Goal: Find specific page/section: Find specific page/section

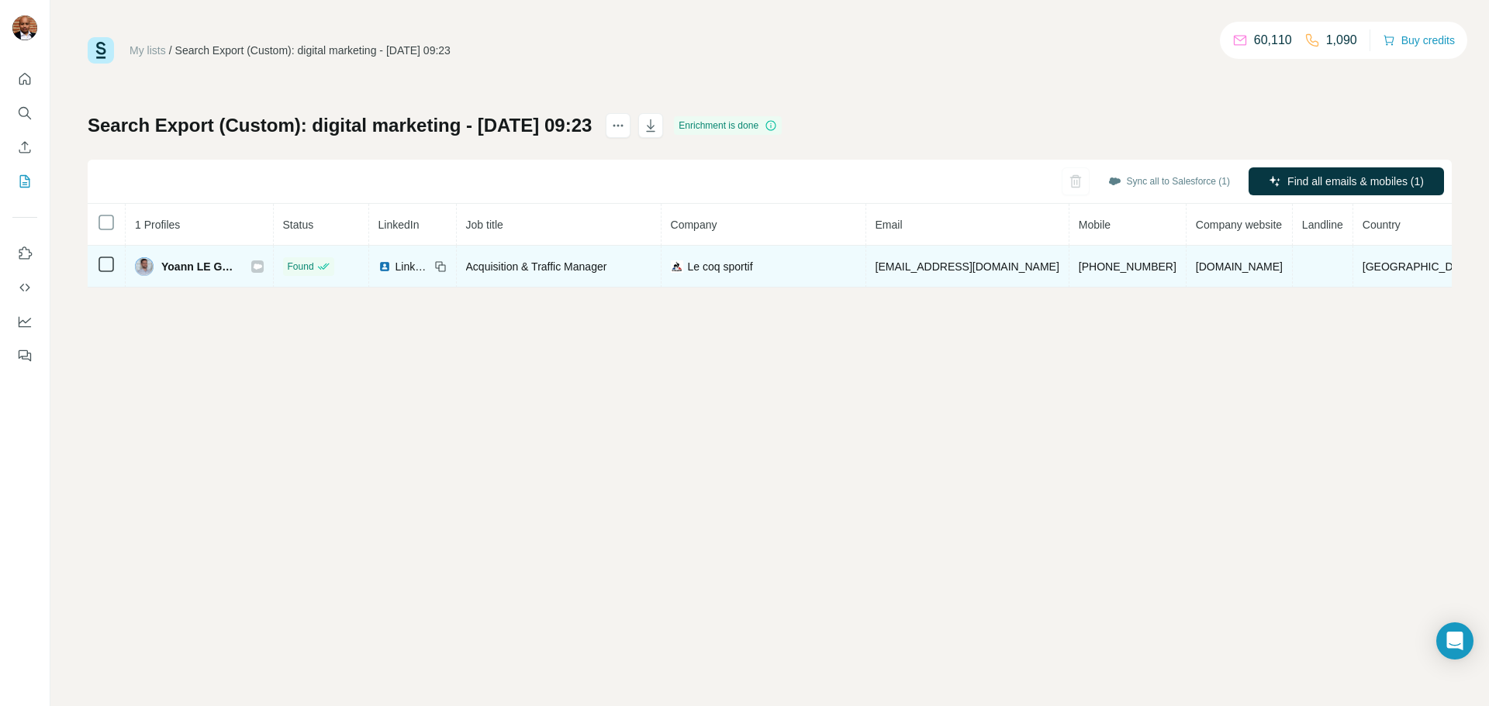
click at [261, 268] on icon at bounding box center [257, 266] width 9 height 5
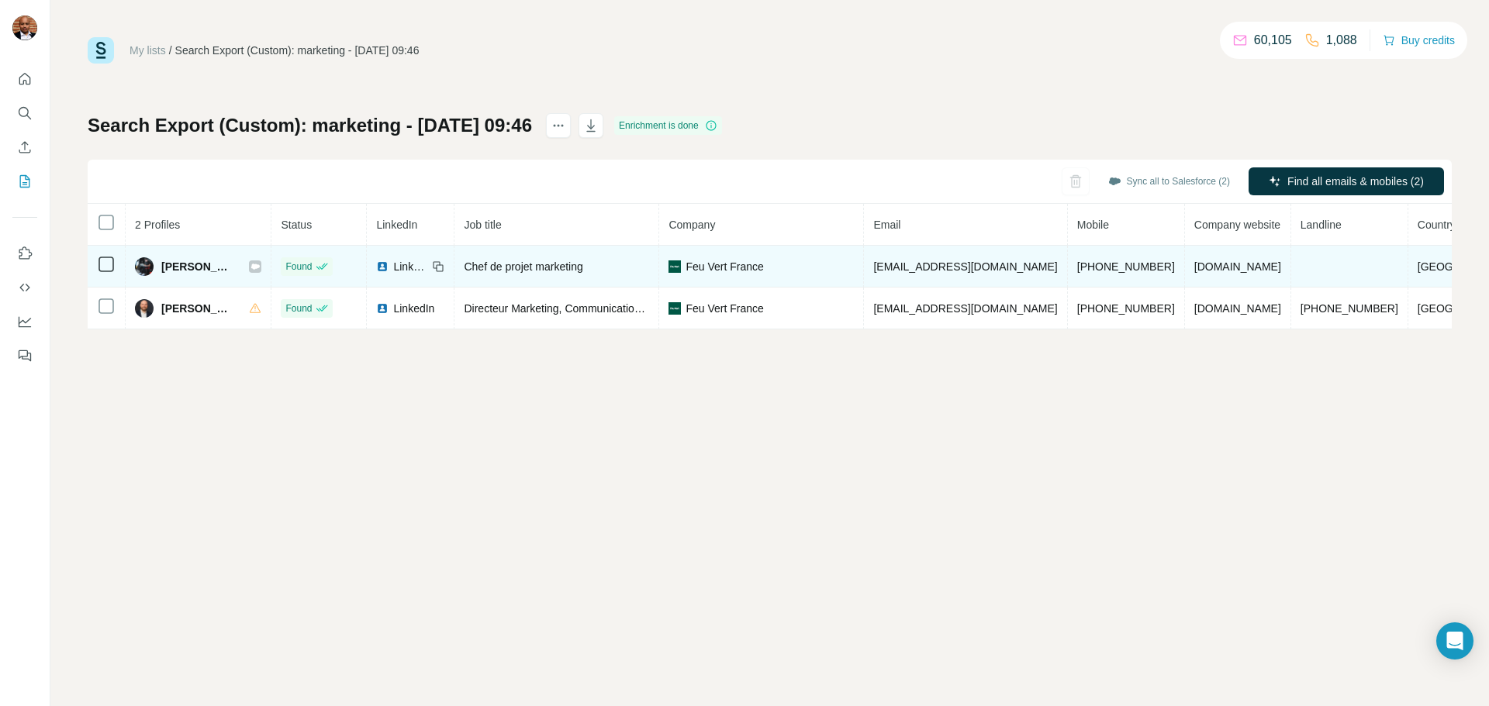
click at [260, 268] on icon at bounding box center [255, 266] width 9 height 5
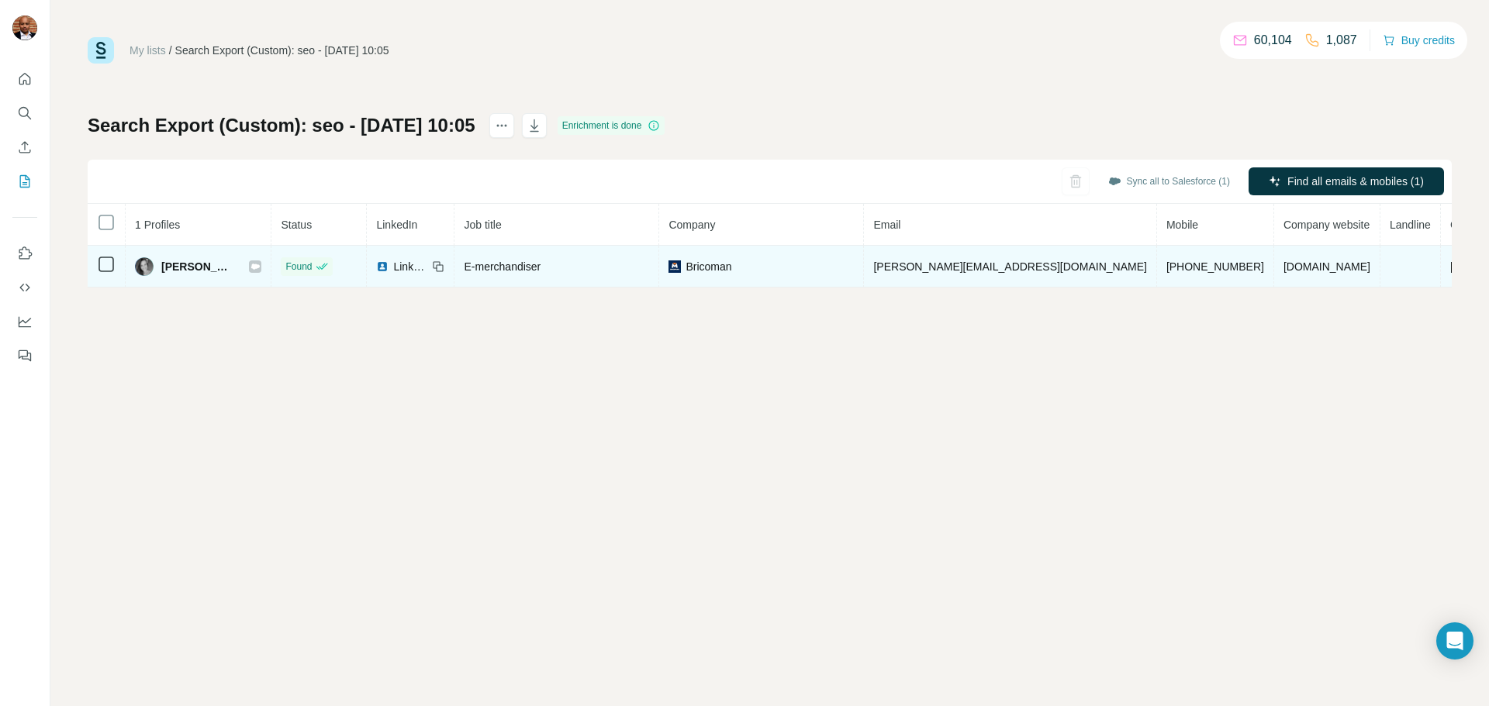
click at [260, 267] on icon at bounding box center [255, 266] width 9 height 5
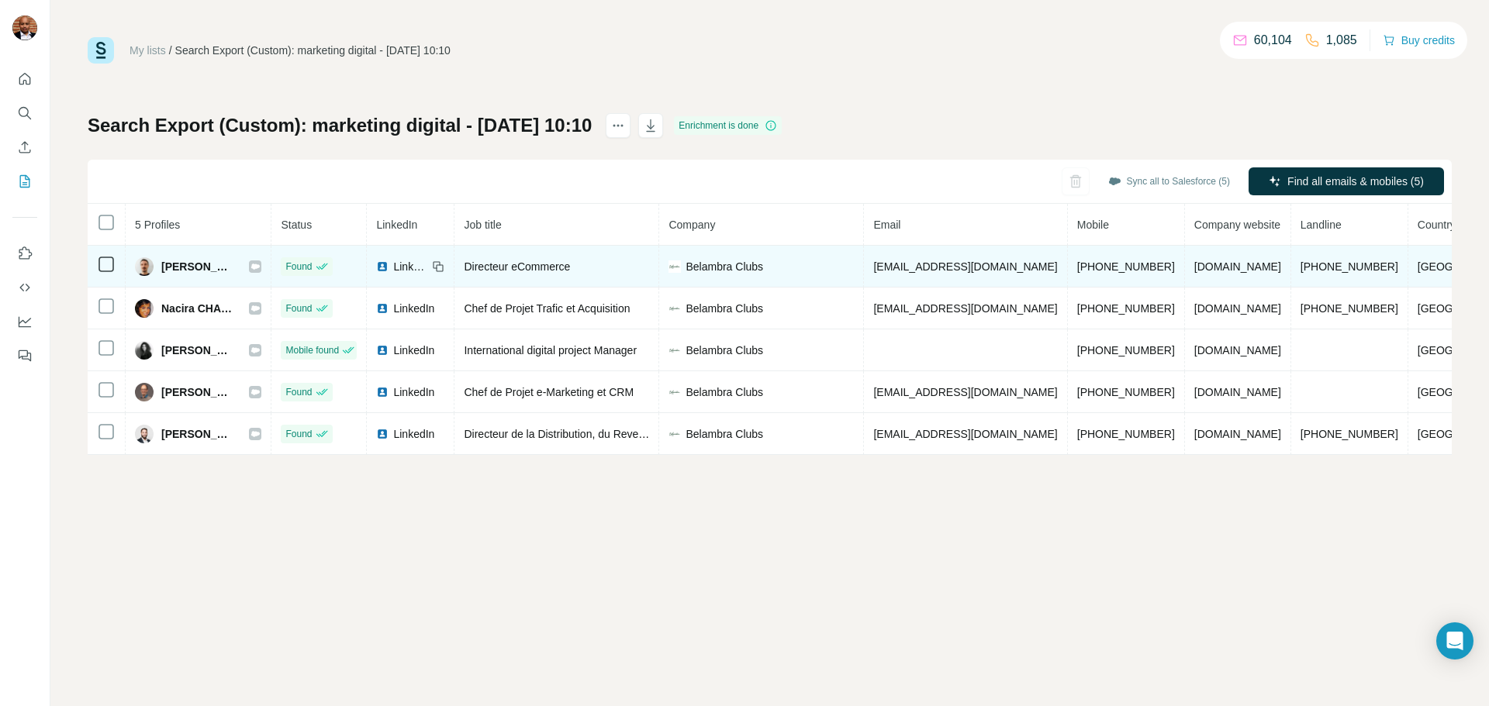
click at [260, 271] on icon at bounding box center [254, 267] width 9 height 12
